Goal: Information Seeking & Learning: Learn about a topic

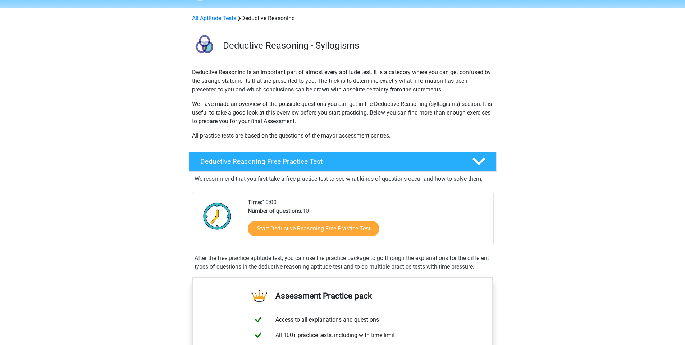
scroll to position [56, 0]
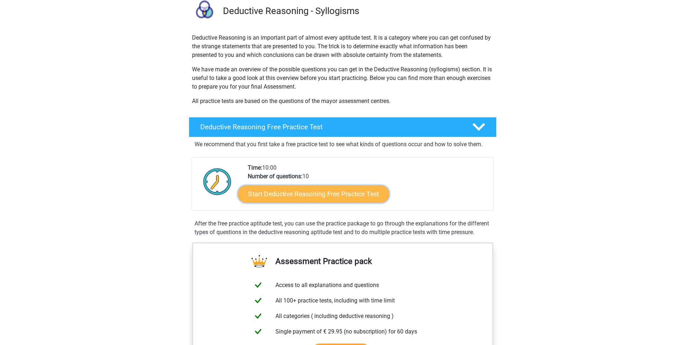
click at [345, 192] on link "Start Deductive Reasoning Free Practice Test" at bounding box center [313, 193] width 151 height 17
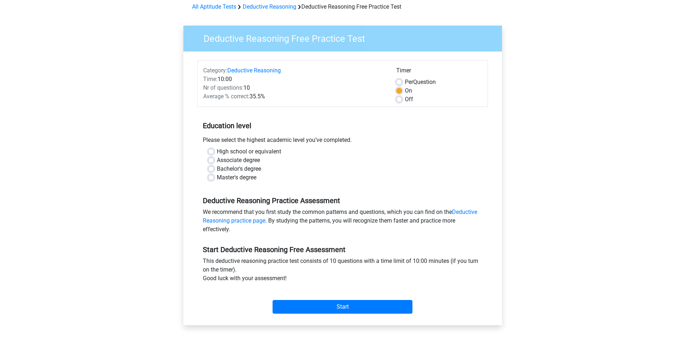
scroll to position [40, 0]
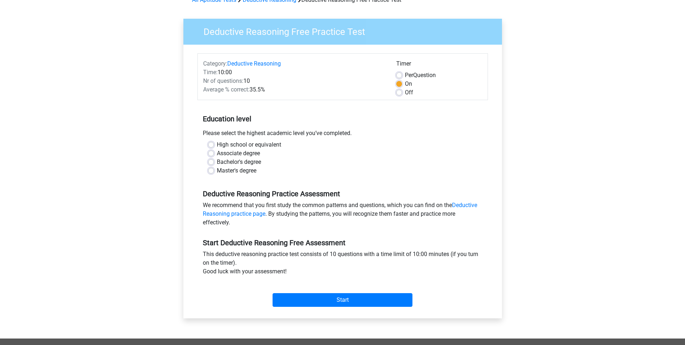
click at [217, 173] on label "Master's degree" at bounding box center [237, 170] width 40 height 9
click at [213, 173] on input "Master's degree" at bounding box center [211, 169] width 6 height 7
radio input "true"
click at [347, 300] on input "Start" at bounding box center [343, 300] width 140 height 14
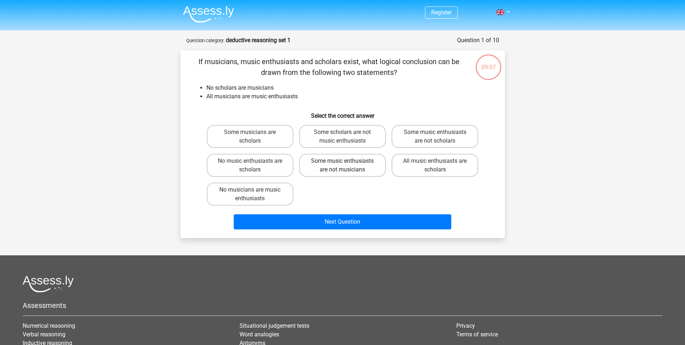
click at [350, 166] on label "Some music enthusiasts are not musicians" at bounding box center [342, 165] width 87 height 23
click at [347, 165] on input "Some music enthusiasts are not musicians" at bounding box center [344, 163] width 5 height 5
radio input "true"
click at [352, 141] on label "Some scholars are not music enthusiasts" at bounding box center [342, 136] width 87 height 23
click at [347, 137] on input "Some scholars are not music enthusiasts" at bounding box center [344, 134] width 5 height 5
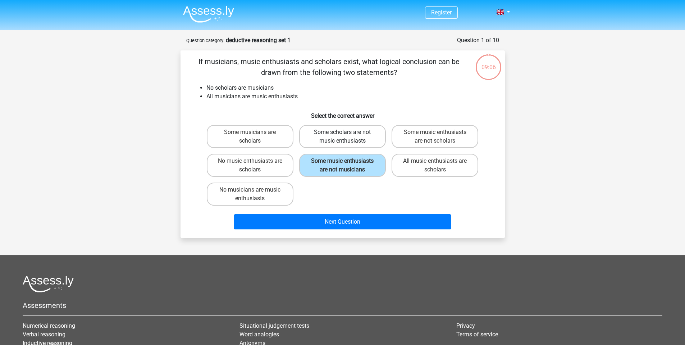
radio input "true"
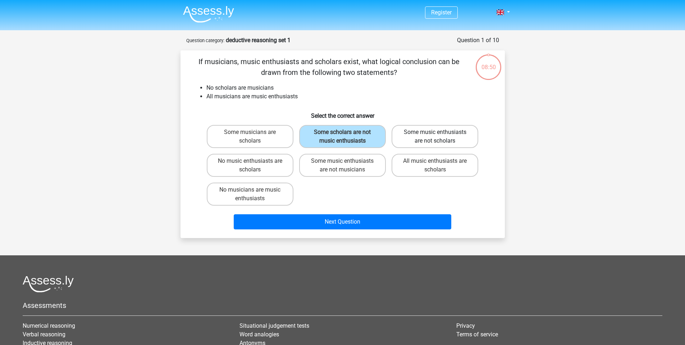
click at [421, 134] on label "Some music enthusiasts are not scholars" at bounding box center [435, 136] width 87 height 23
click at [435, 134] on input "Some music enthusiasts are not scholars" at bounding box center [437, 134] width 5 height 5
radio input "true"
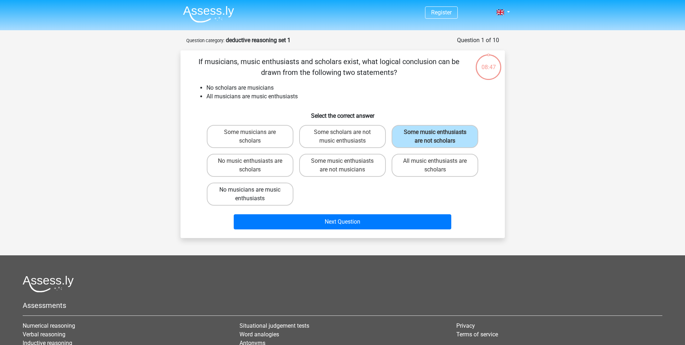
click at [285, 195] on label "No musicians are music enthusiasts" at bounding box center [250, 193] width 87 height 23
click at [255, 194] on input "No musicians are music enthusiasts" at bounding box center [252, 192] width 5 height 5
radio input "true"
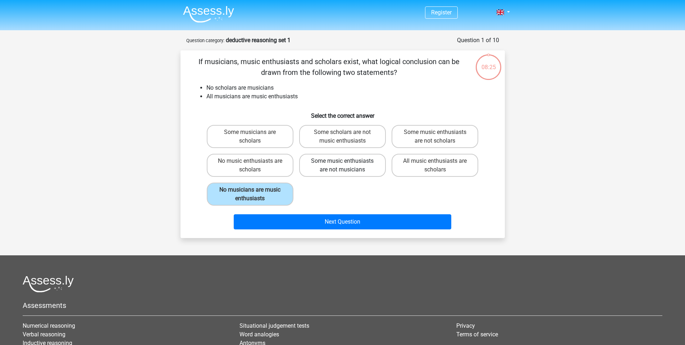
click at [340, 162] on label "Some music enthusiasts are not musicians" at bounding box center [342, 165] width 87 height 23
click at [342, 162] on input "Some music enthusiasts are not musicians" at bounding box center [344, 163] width 5 height 5
radio input "true"
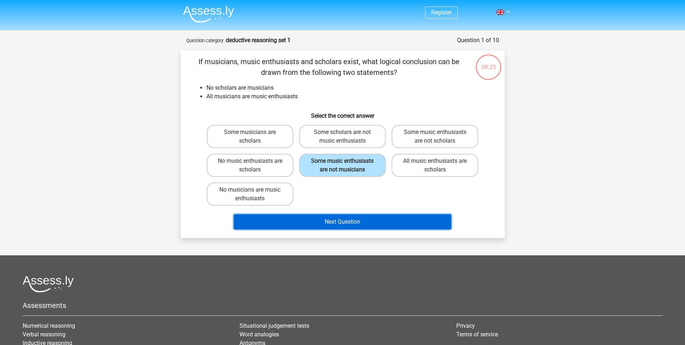
click at [370, 220] on button "Next Question" at bounding box center [343, 221] width 218 height 15
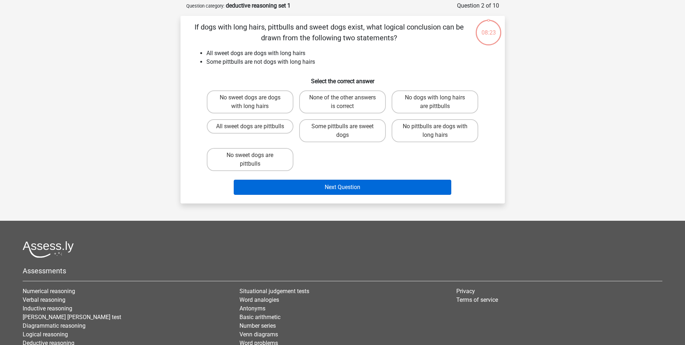
scroll to position [36, 0]
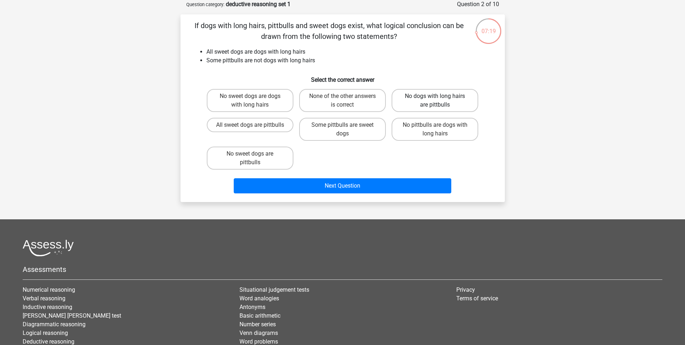
click at [421, 101] on label "No dogs with long hairs are pittbulls" at bounding box center [435, 100] width 87 height 23
click at [435, 101] on input "No dogs with long hairs are pittbulls" at bounding box center [437, 98] width 5 height 5
radio input "true"
click at [450, 125] on label "No pittbulls are dogs with long hairs" at bounding box center [435, 129] width 87 height 23
click at [440, 125] on input "No pittbulls are dogs with long hairs" at bounding box center [437, 127] width 5 height 5
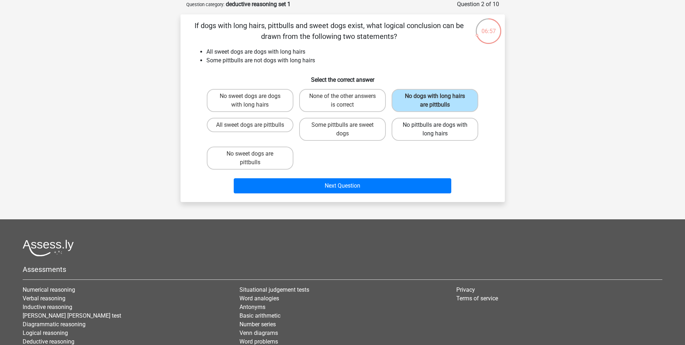
radio input "true"
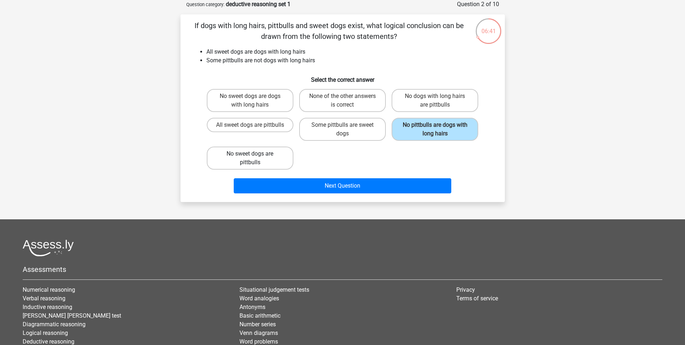
click at [270, 154] on label "No sweet dogs are pittbulls" at bounding box center [250, 157] width 87 height 23
click at [255, 154] on input "No sweet dogs are pittbulls" at bounding box center [252, 156] width 5 height 5
radio input "true"
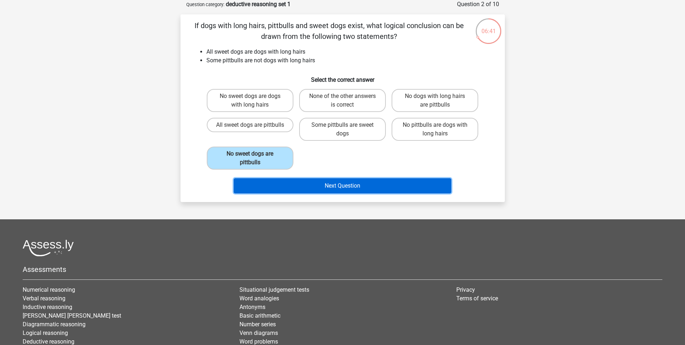
click at [332, 181] on button "Next Question" at bounding box center [343, 185] width 218 height 15
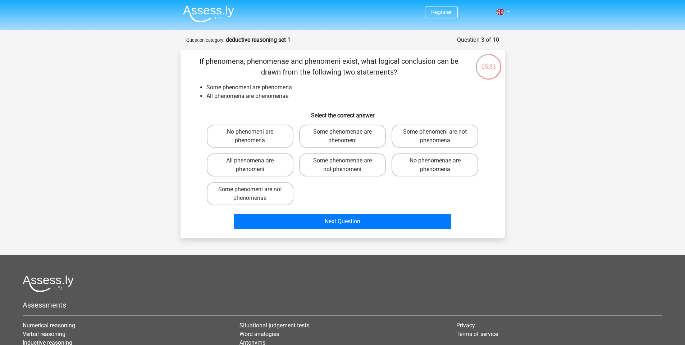
scroll to position [0, 0]
click at [457, 166] on label "No phenomenae are phenomena" at bounding box center [435, 165] width 87 height 23
click at [440, 165] on input "No phenomenae are phenomena" at bounding box center [437, 163] width 5 height 5
radio input "true"
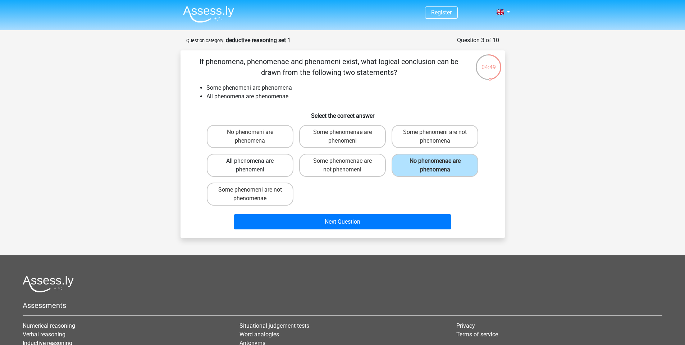
click at [265, 161] on label "All phenomena are phenomeni" at bounding box center [250, 165] width 87 height 23
click at [255, 161] on input "All phenomena are phenomeni" at bounding box center [252, 163] width 5 height 5
radio input "true"
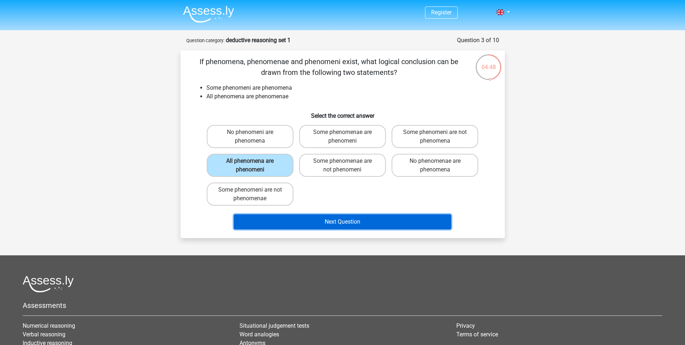
drag, startPoint x: 333, startPoint y: 222, endPoint x: 337, endPoint y: 183, distance: 39.0
click at [337, 182] on div "If phenomena, phenomenae and phenomeni exist, what logical conclusion can be dr…" at bounding box center [342, 144] width 319 height 176
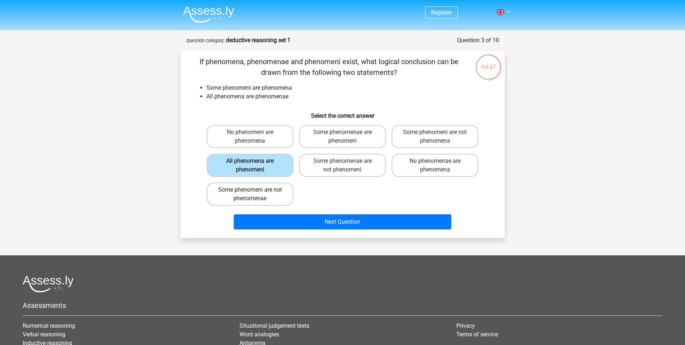
click at [267, 194] on label "Some phenomeni are not phenomenae" at bounding box center [250, 193] width 87 height 23
click at [255, 194] on input "Some phenomeni are not phenomenae" at bounding box center [252, 192] width 5 height 5
radio input "true"
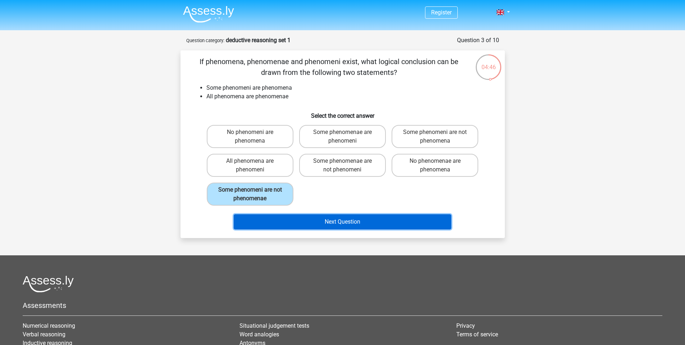
click at [332, 217] on button "Next Question" at bounding box center [343, 221] width 218 height 15
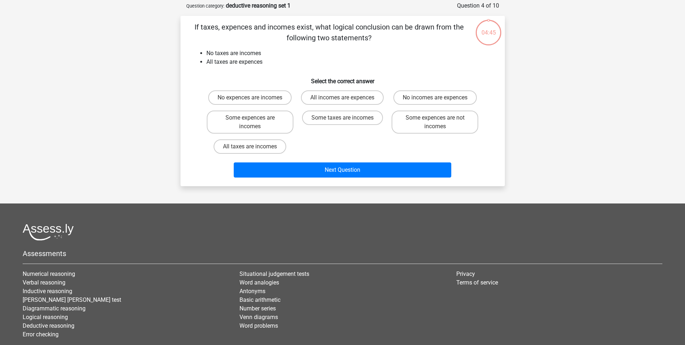
scroll to position [36, 0]
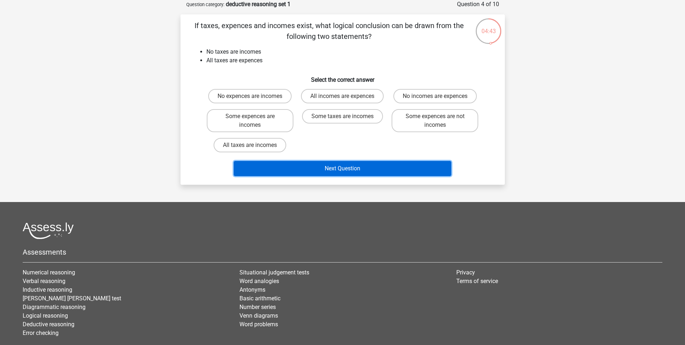
click at [344, 167] on button "Next Question" at bounding box center [343, 168] width 218 height 15
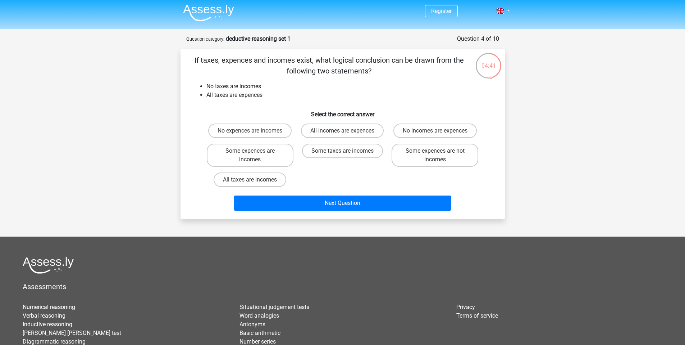
scroll to position [0, 0]
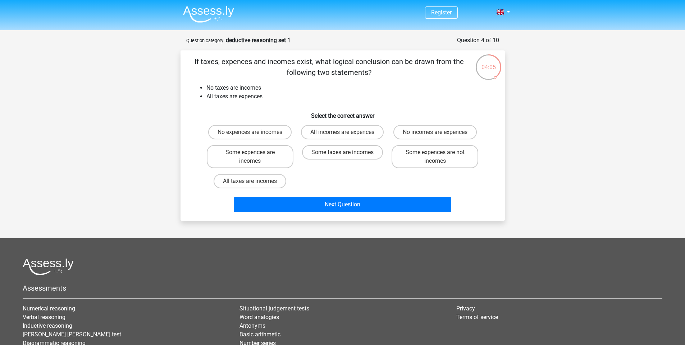
click at [301, 95] on li "All taxes are expences" at bounding box center [349, 96] width 287 height 9
click at [417, 132] on label "No incomes are expences" at bounding box center [434, 132] width 83 height 14
click at [435, 132] on input "No incomes are expences" at bounding box center [437, 134] width 5 height 5
radio input "true"
click at [263, 133] on label "No expences are incomes" at bounding box center [249, 132] width 83 height 14
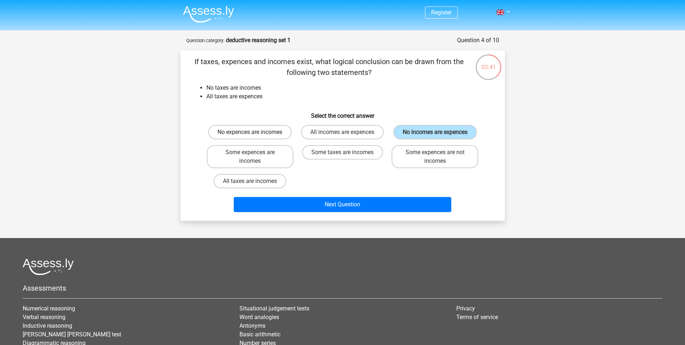
click at [255, 133] on input "No expences are incomes" at bounding box center [252, 134] width 5 height 5
radio input "true"
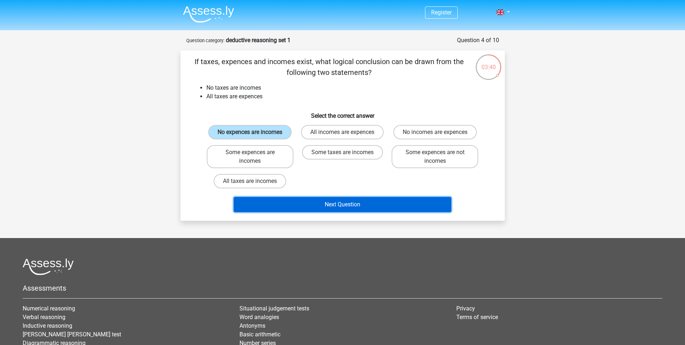
click at [338, 203] on button "Next Question" at bounding box center [343, 204] width 218 height 15
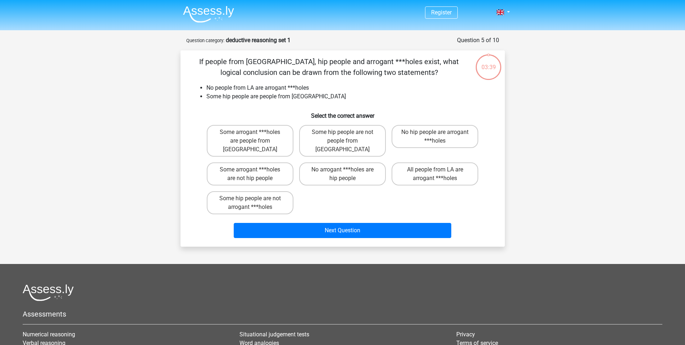
scroll to position [36, 0]
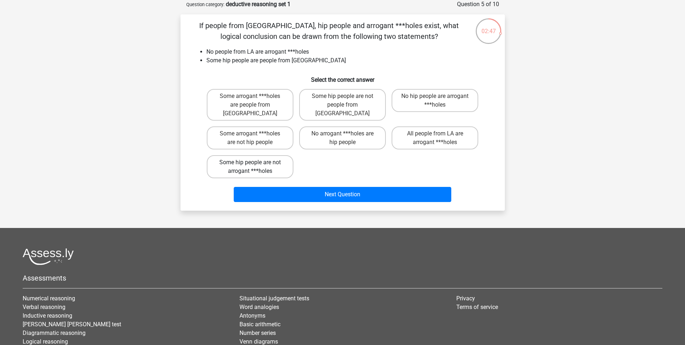
click at [283, 155] on label "Some hip people are not arrogant ***holes" at bounding box center [250, 166] width 87 height 23
click at [255, 162] on input "Some hip people are not arrogant ***holes" at bounding box center [252, 164] width 5 height 5
radio input "true"
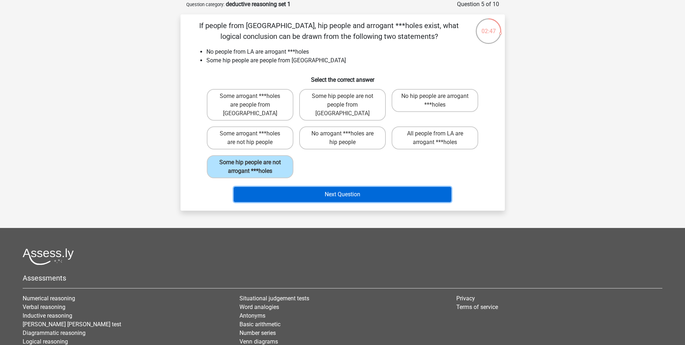
click at [348, 187] on button "Next Question" at bounding box center [343, 194] width 218 height 15
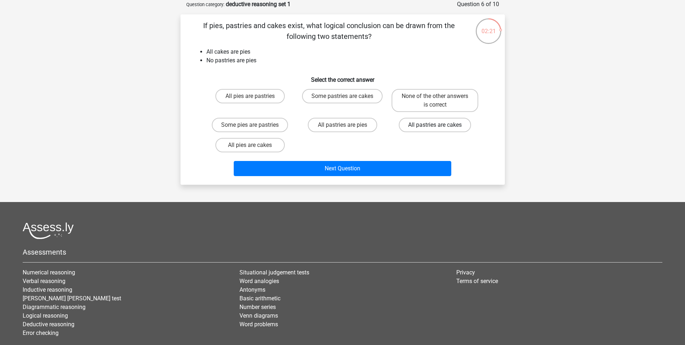
click at [415, 126] on label "All pastries are cakes" at bounding box center [435, 125] width 72 height 14
click at [435, 126] on input "All pastries are cakes" at bounding box center [437, 127] width 5 height 5
radio input "true"
click at [434, 95] on label "None of the other answers is correct" at bounding box center [435, 100] width 87 height 23
click at [435, 96] on input "None of the other answers is correct" at bounding box center [437, 98] width 5 height 5
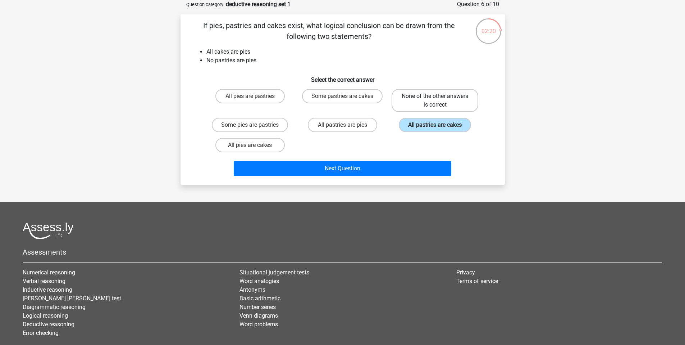
radio input "true"
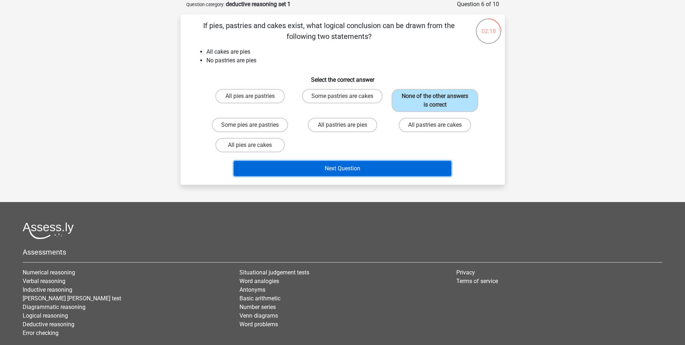
click at [370, 168] on button "Next Question" at bounding box center [343, 168] width 218 height 15
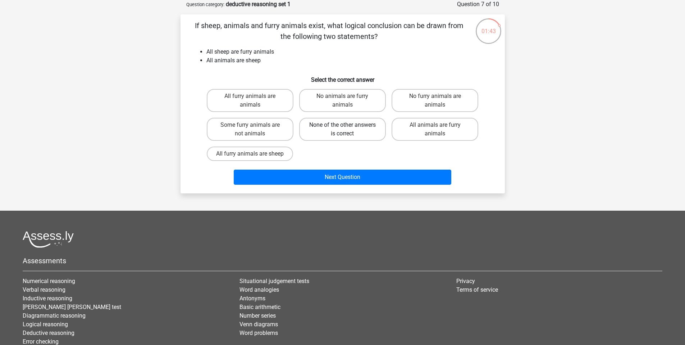
click at [357, 133] on label "None of the other answers is correct" at bounding box center [342, 129] width 87 height 23
click at [347, 129] on input "None of the other answers is correct" at bounding box center [344, 127] width 5 height 5
radio input "true"
click at [460, 131] on label "All animals are furry animals" at bounding box center [435, 129] width 87 height 23
click at [440, 129] on input "All animals are furry animals" at bounding box center [437, 127] width 5 height 5
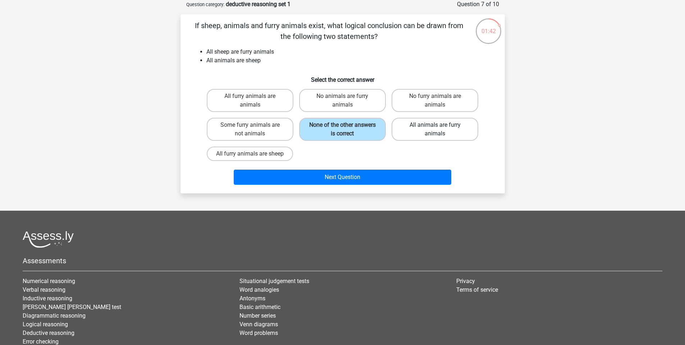
radio input "true"
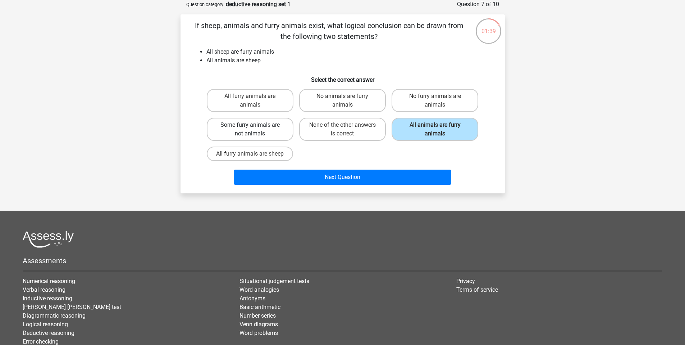
click at [272, 132] on label "Some furry animals are not animals" at bounding box center [250, 129] width 87 height 23
click at [255, 129] on input "Some furry animals are not animals" at bounding box center [252, 127] width 5 height 5
radio input "true"
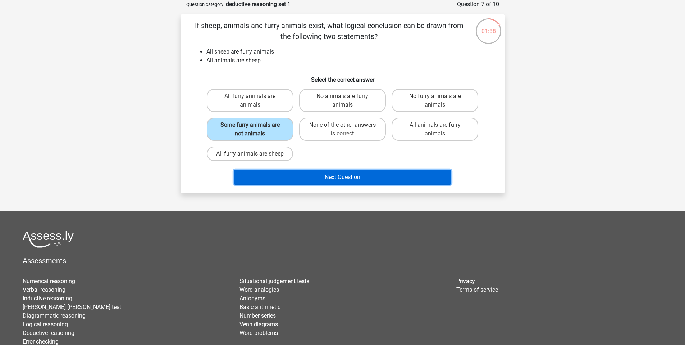
click at [314, 177] on button "Next Question" at bounding box center [343, 176] width 218 height 15
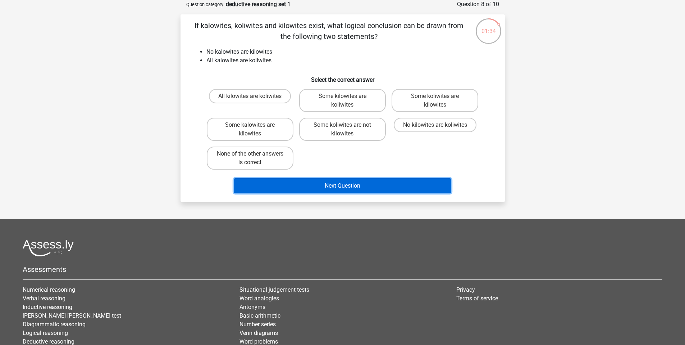
drag, startPoint x: 324, startPoint y: 183, endPoint x: 337, endPoint y: 155, distance: 31.7
click at [337, 155] on div "If kalowites, koliwites and kilowites exist, what logical conclusion can be dra…" at bounding box center [342, 108] width 319 height 176
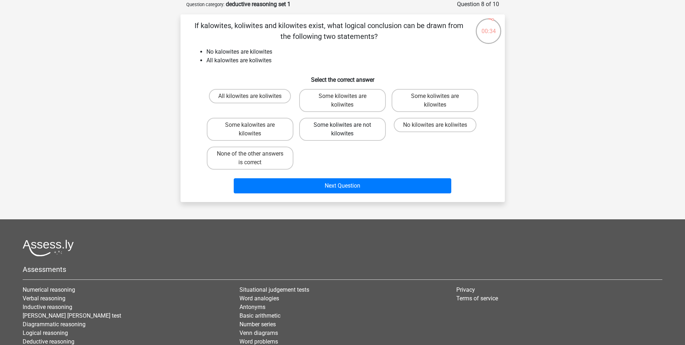
click at [356, 133] on label "Some koliwites are not kilowites" at bounding box center [342, 129] width 87 height 23
click at [347, 129] on input "Some koliwites are not kilowites" at bounding box center [344, 127] width 5 height 5
radio input "true"
click at [273, 132] on label "Some kalowites are kilowites" at bounding box center [250, 129] width 87 height 23
click at [255, 129] on input "Some kalowites are kilowites" at bounding box center [252, 127] width 5 height 5
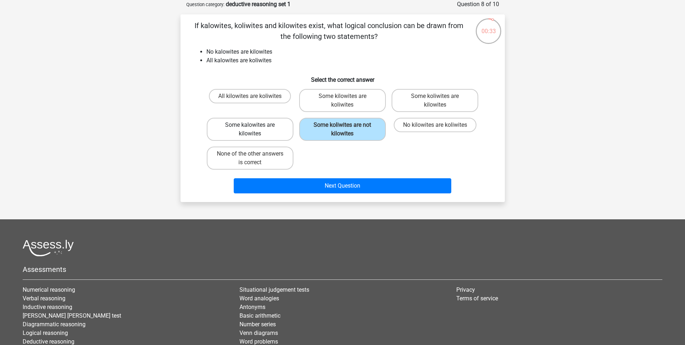
radio input "true"
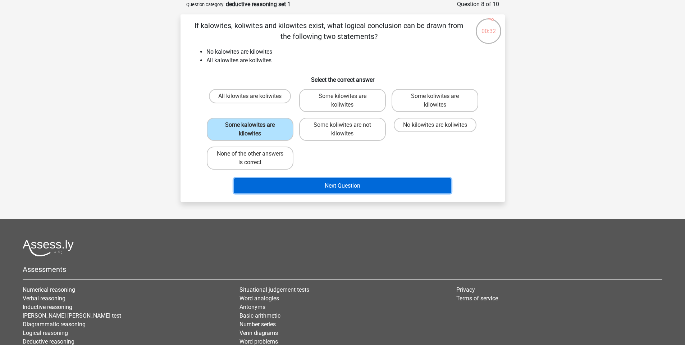
click at [348, 188] on button "Next Question" at bounding box center [343, 185] width 218 height 15
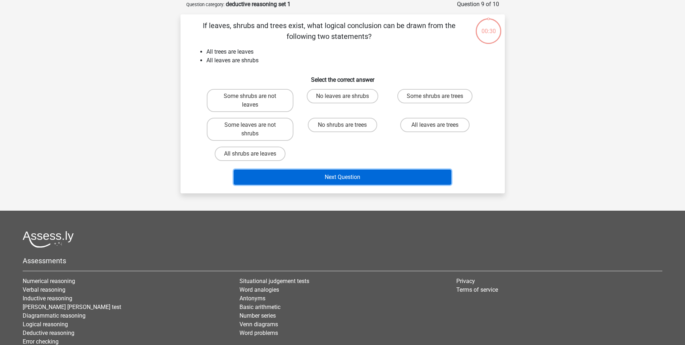
click at [349, 184] on button "Next Question" at bounding box center [343, 176] width 218 height 15
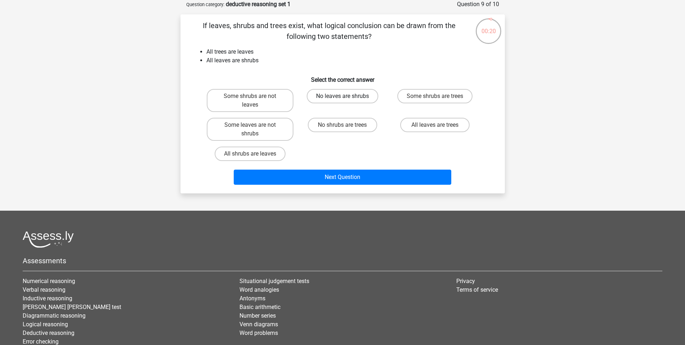
click at [357, 96] on label "No leaves are shrubs" at bounding box center [343, 96] width 72 height 14
click at [347, 96] on input "No leaves are shrubs" at bounding box center [344, 98] width 5 height 5
radio input "true"
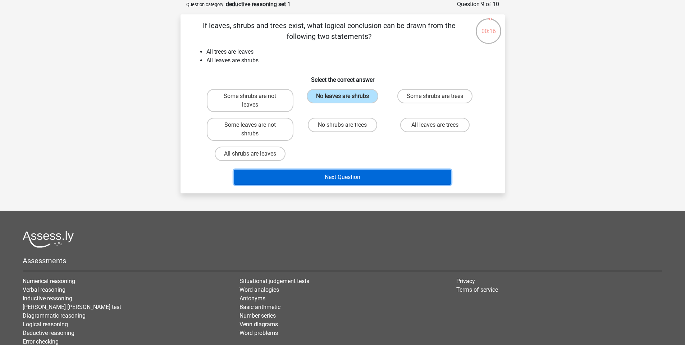
click at [365, 176] on button "Next Question" at bounding box center [343, 176] width 218 height 15
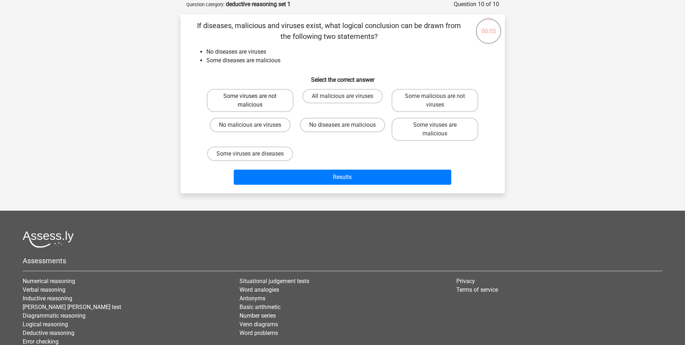
click at [276, 95] on label "Some viruses are not malicious" at bounding box center [250, 100] width 87 height 23
click at [255, 96] on input "Some viruses are not malicious" at bounding box center [252, 98] width 5 height 5
radio input "true"
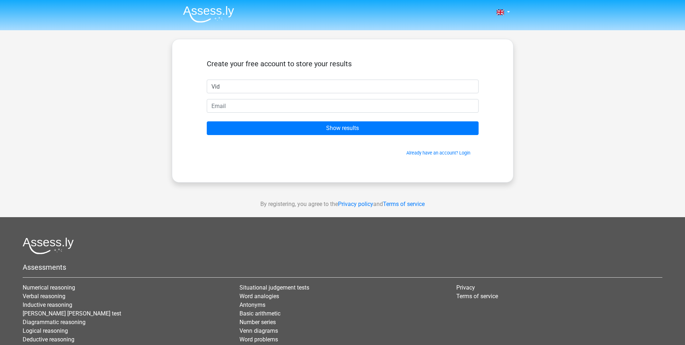
type input "Vid"
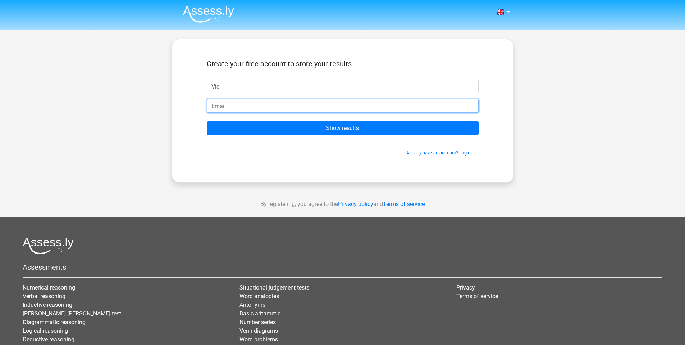
click at [308, 106] on input "email" at bounding box center [343, 106] width 272 height 14
type input "[EMAIL_ADDRESS][DOMAIN_NAME]"
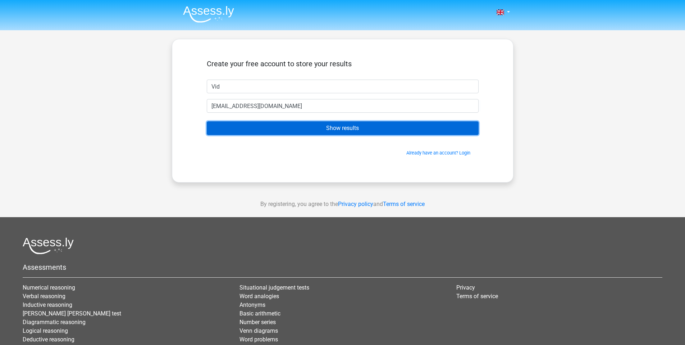
click at [304, 130] on input "Show results" at bounding box center [343, 128] width 272 height 14
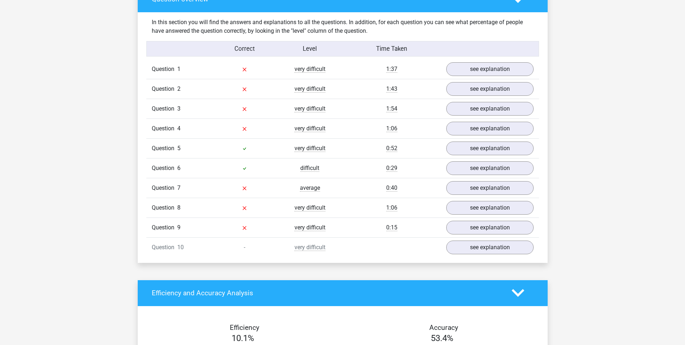
scroll to position [549, 0]
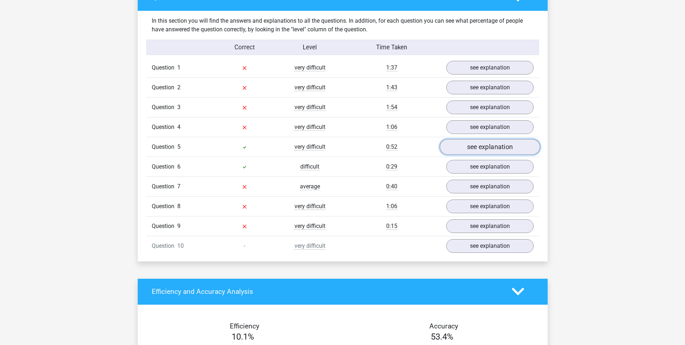
click at [513, 147] on link "see explanation" at bounding box center [489, 147] width 100 height 16
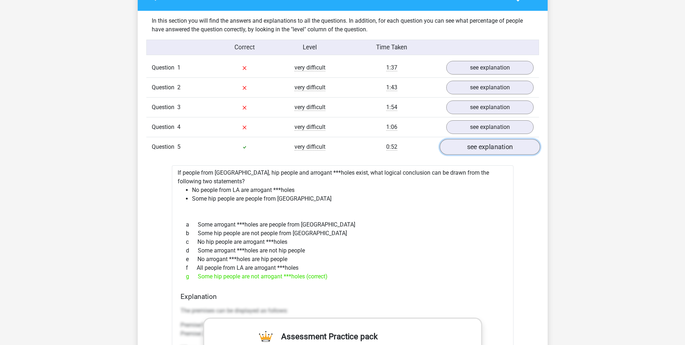
click at [513, 147] on link "see explanation" at bounding box center [489, 147] width 100 height 16
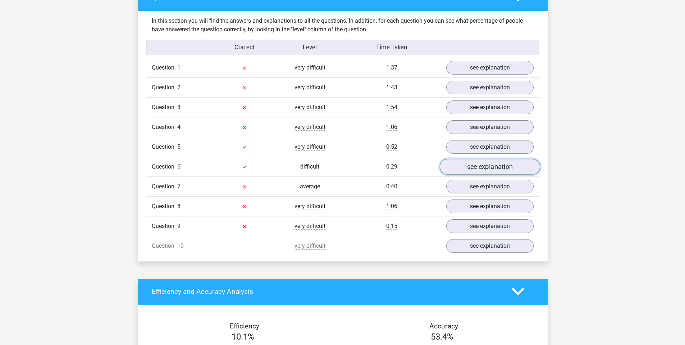
click at [506, 169] on link "see explanation" at bounding box center [489, 167] width 100 height 16
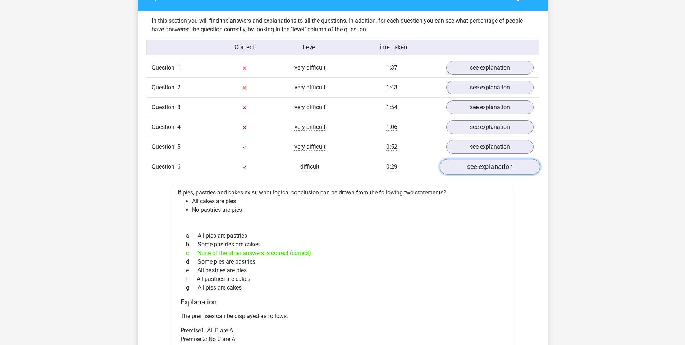
click at [506, 169] on link "see explanation" at bounding box center [489, 167] width 100 height 16
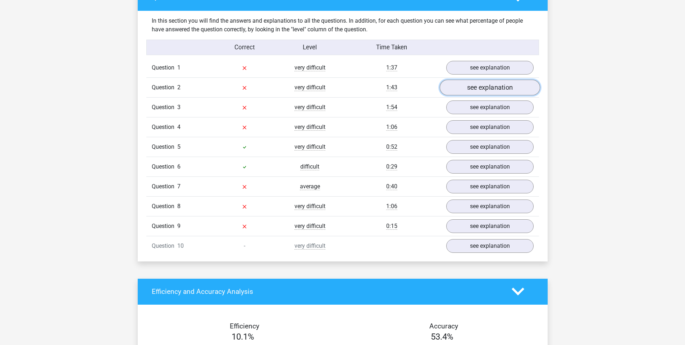
click at [487, 86] on link "see explanation" at bounding box center [489, 87] width 100 height 16
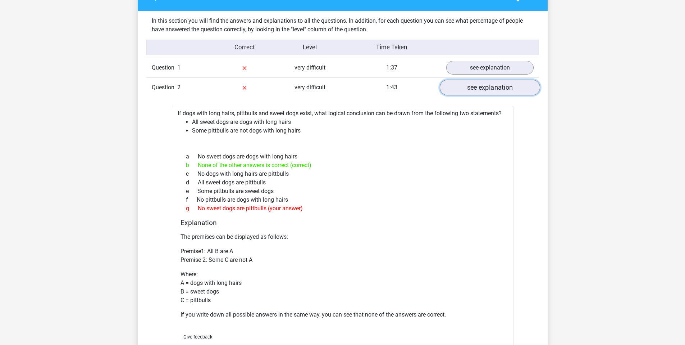
click at [487, 86] on link "see explanation" at bounding box center [489, 87] width 100 height 16
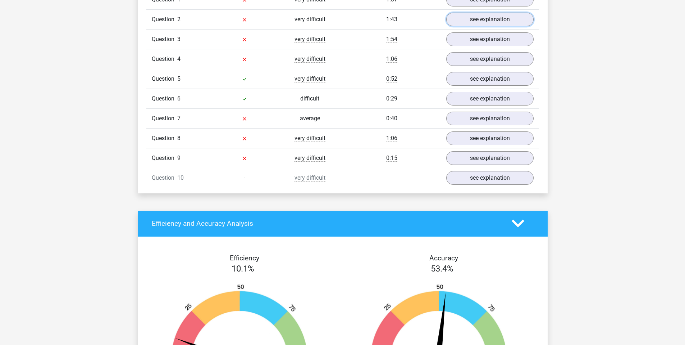
scroll to position [618, 0]
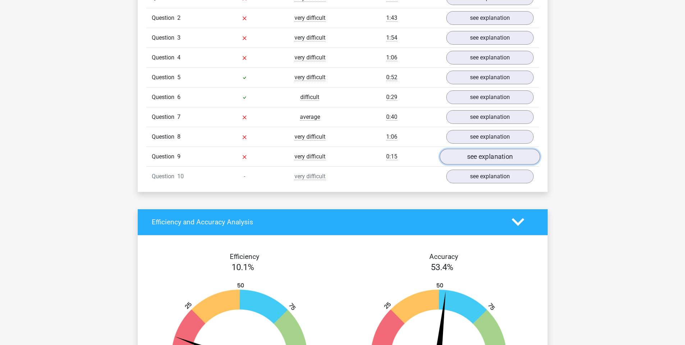
click at [481, 160] on link "see explanation" at bounding box center [489, 157] width 100 height 16
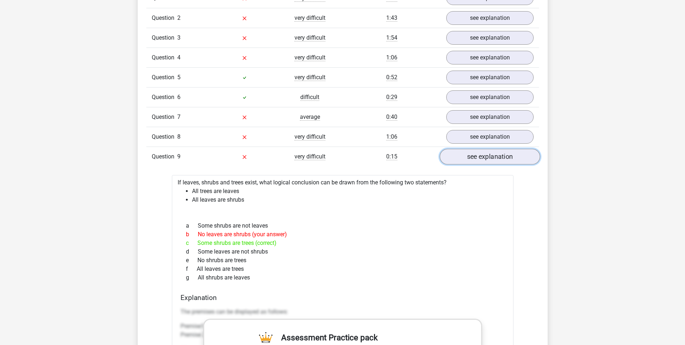
click at [481, 160] on link "see explanation" at bounding box center [489, 157] width 100 height 16
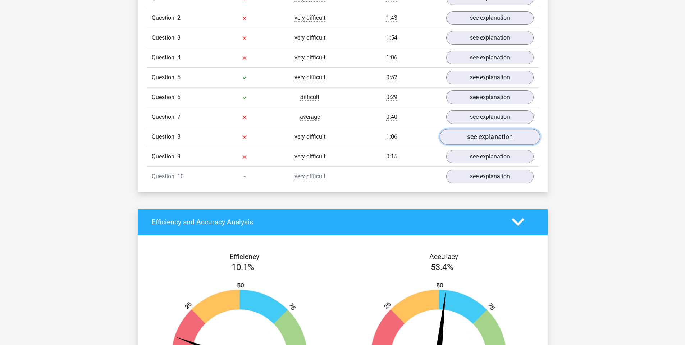
click at [481, 138] on link "see explanation" at bounding box center [489, 137] width 100 height 16
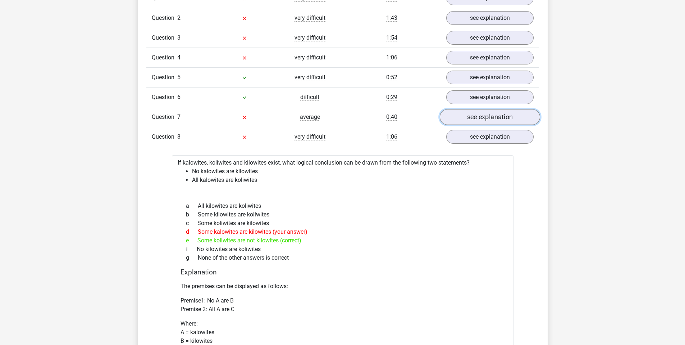
click at [484, 117] on link "see explanation" at bounding box center [489, 117] width 100 height 16
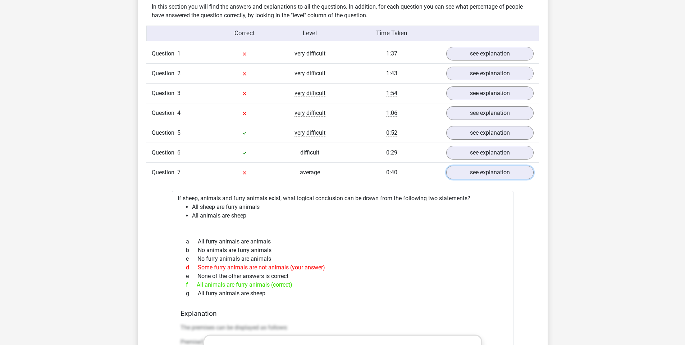
scroll to position [560, 0]
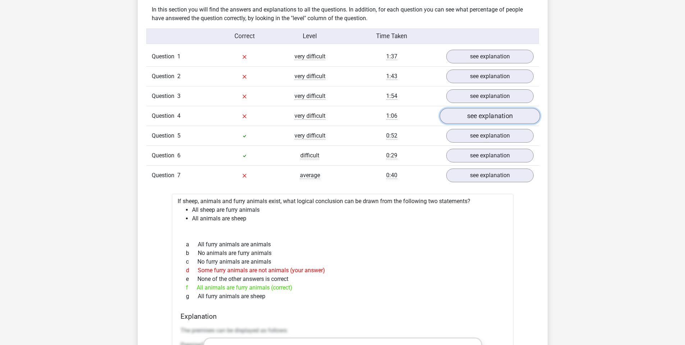
click at [486, 117] on link "see explanation" at bounding box center [489, 116] width 100 height 16
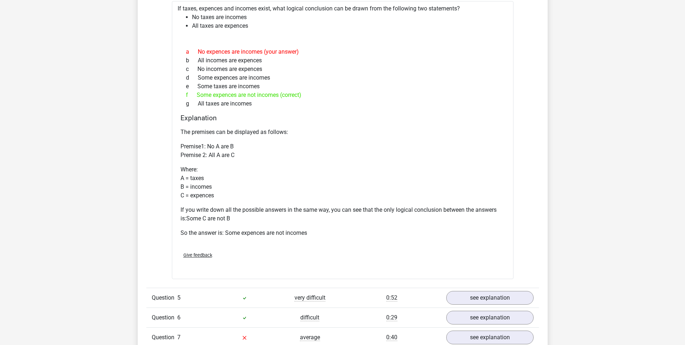
scroll to position [694, 0]
